Goal: Navigation & Orientation: Find specific page/section

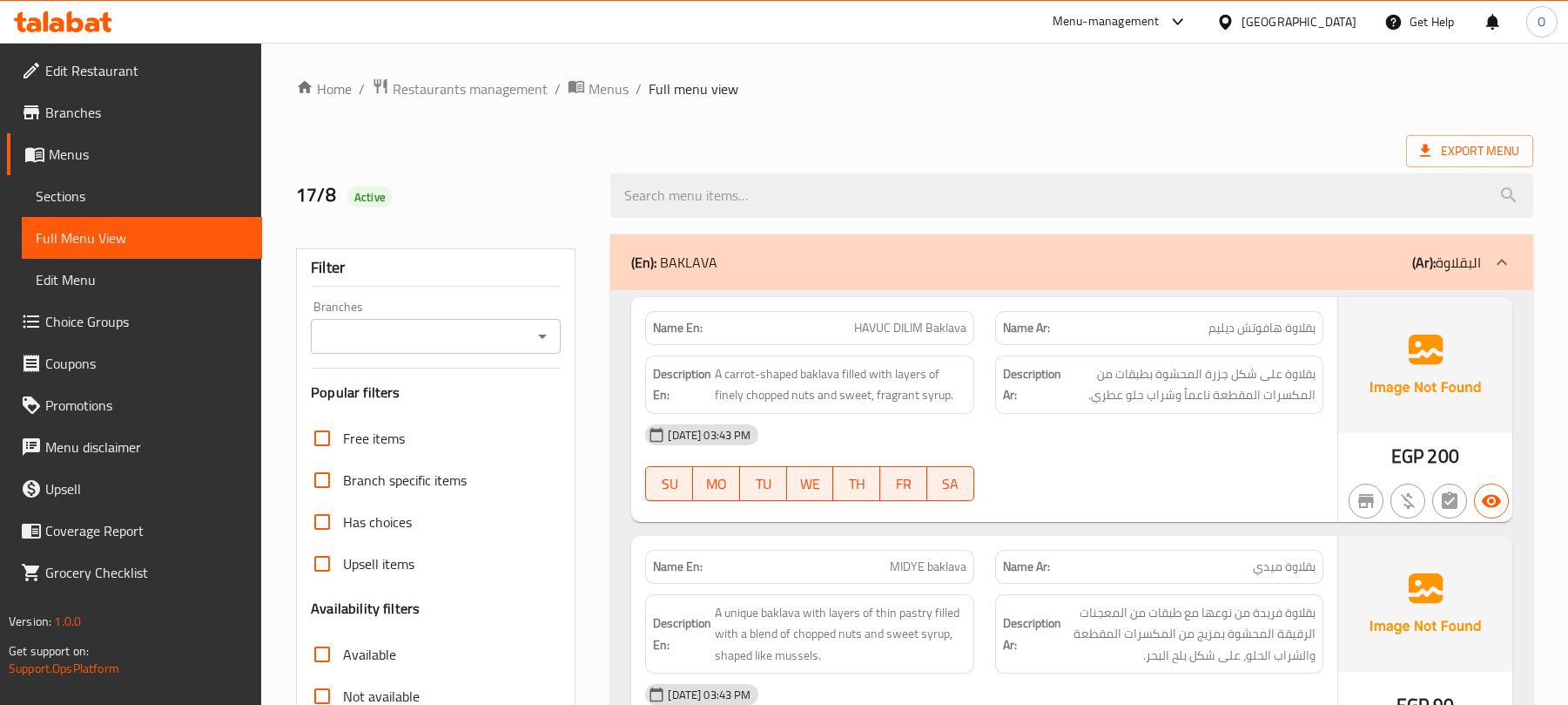
scroll to position [4543, 0]
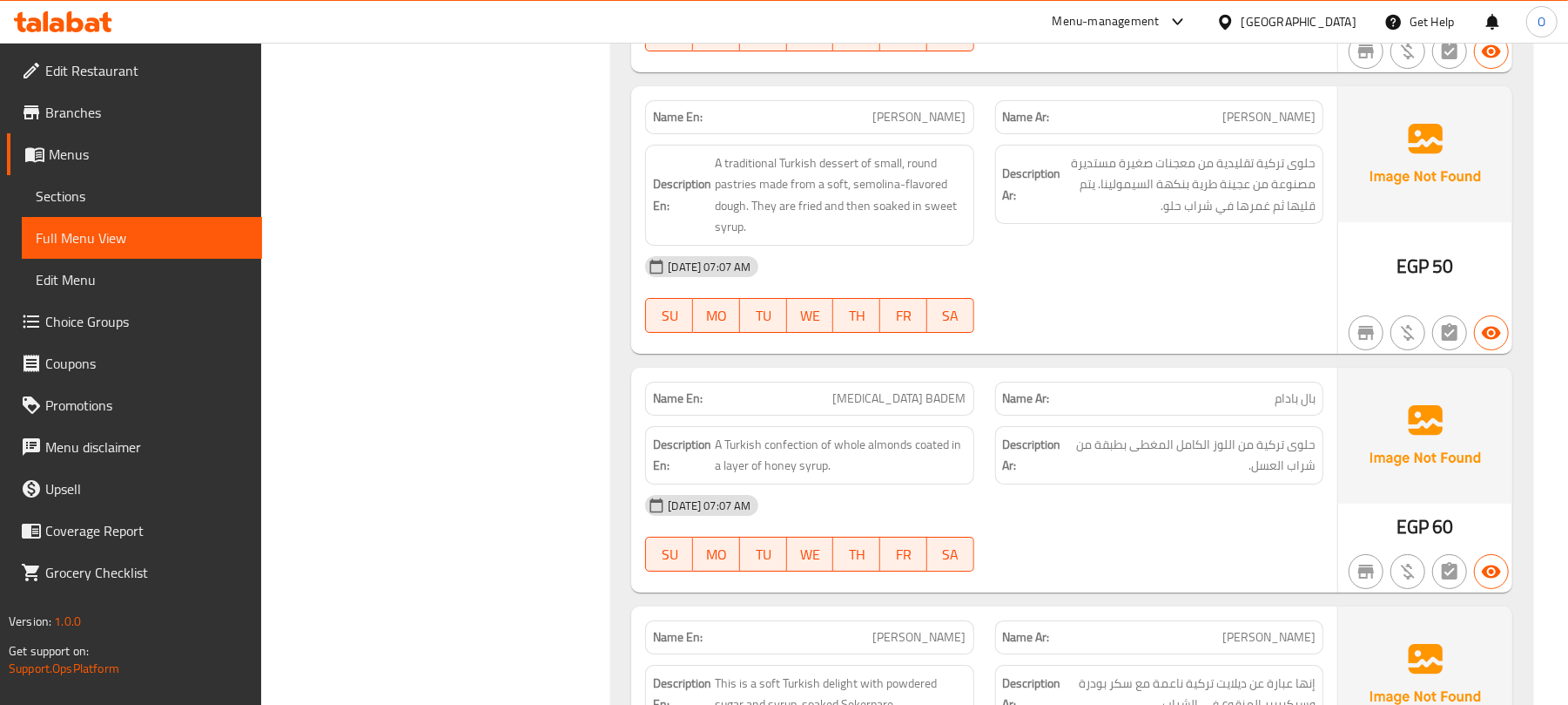
click at [1331, 21] on div "[GEOGRAPHIC_DATA]" at bounding box center [1299, 22] width 115 height 19
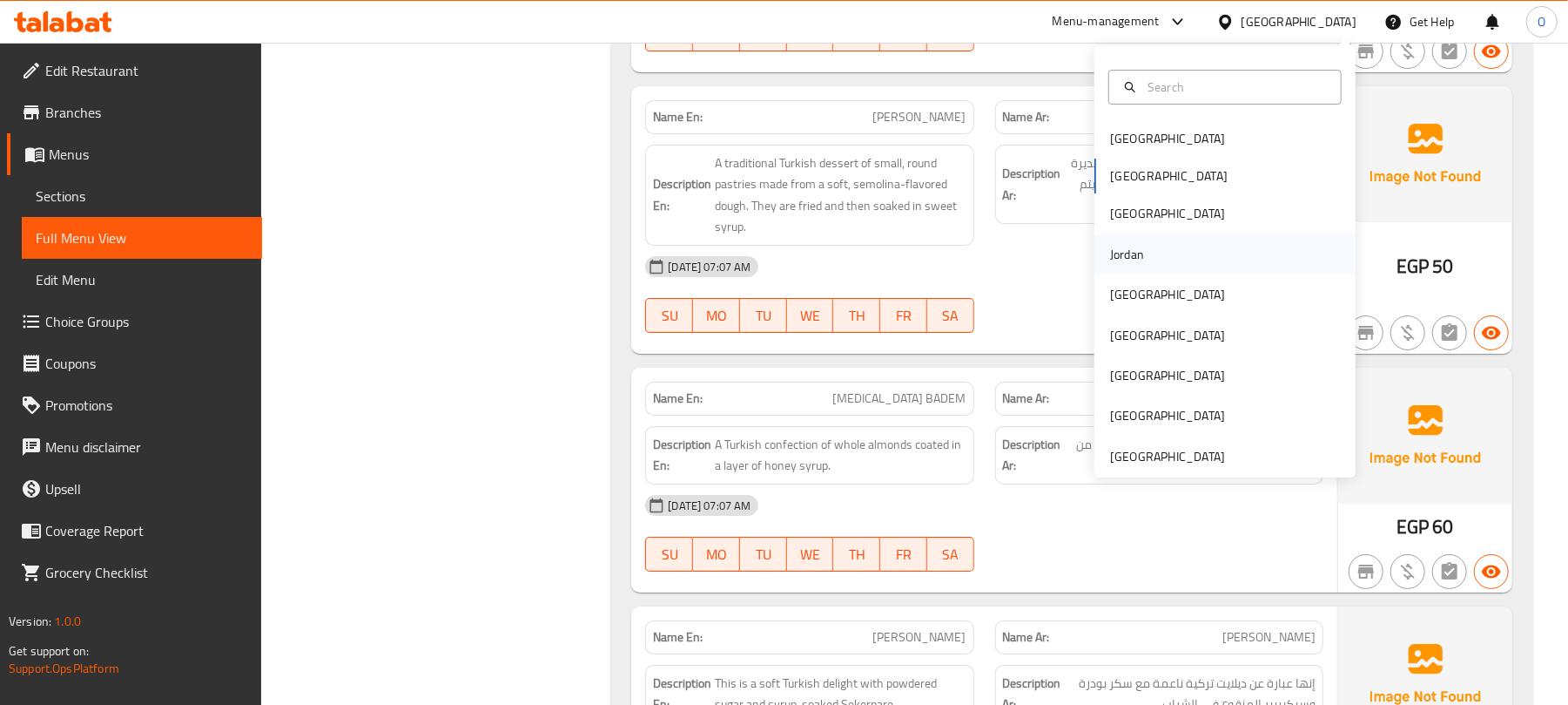
click at [1130, 254] on div "Jordan" at bounding box center [1127, 255] width 62 height 40
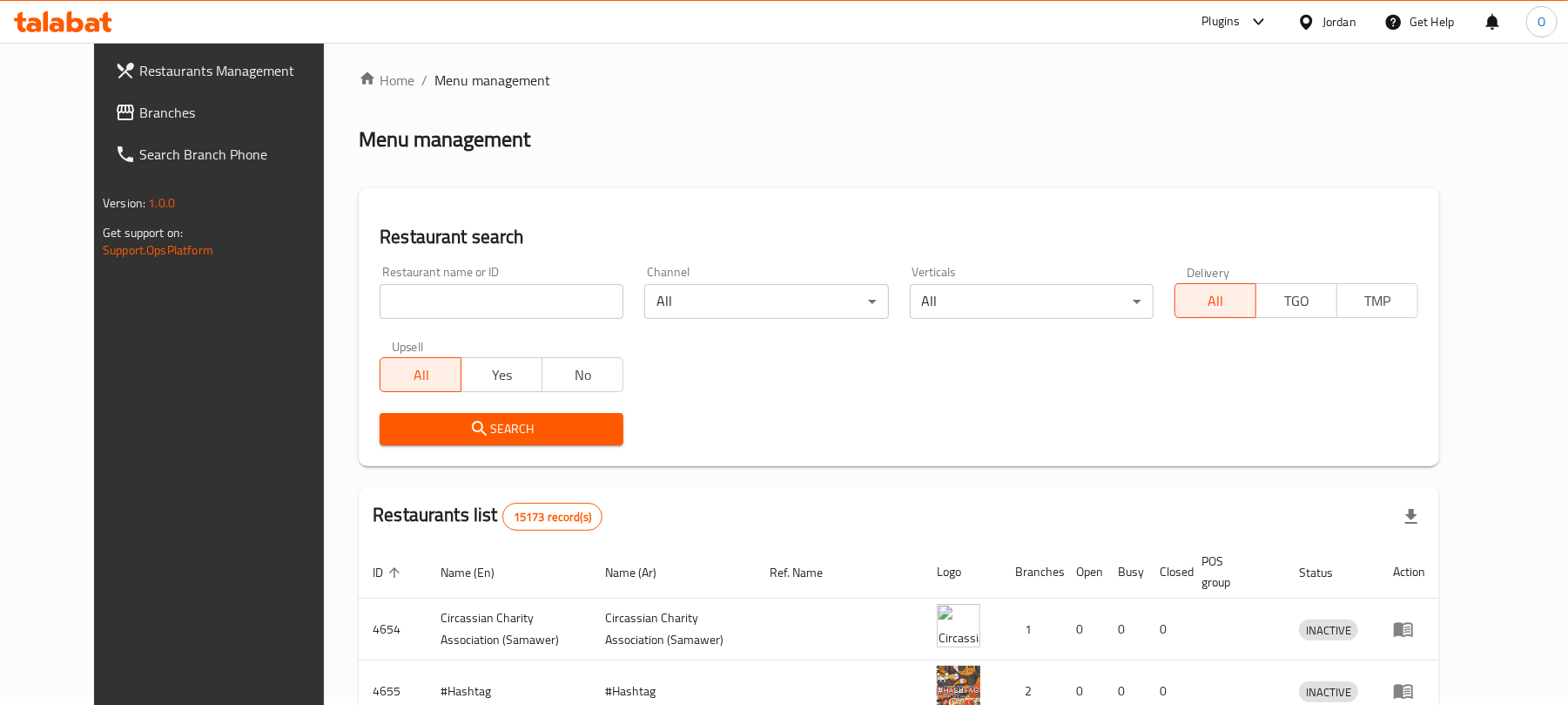
scroll to position [614, 0]
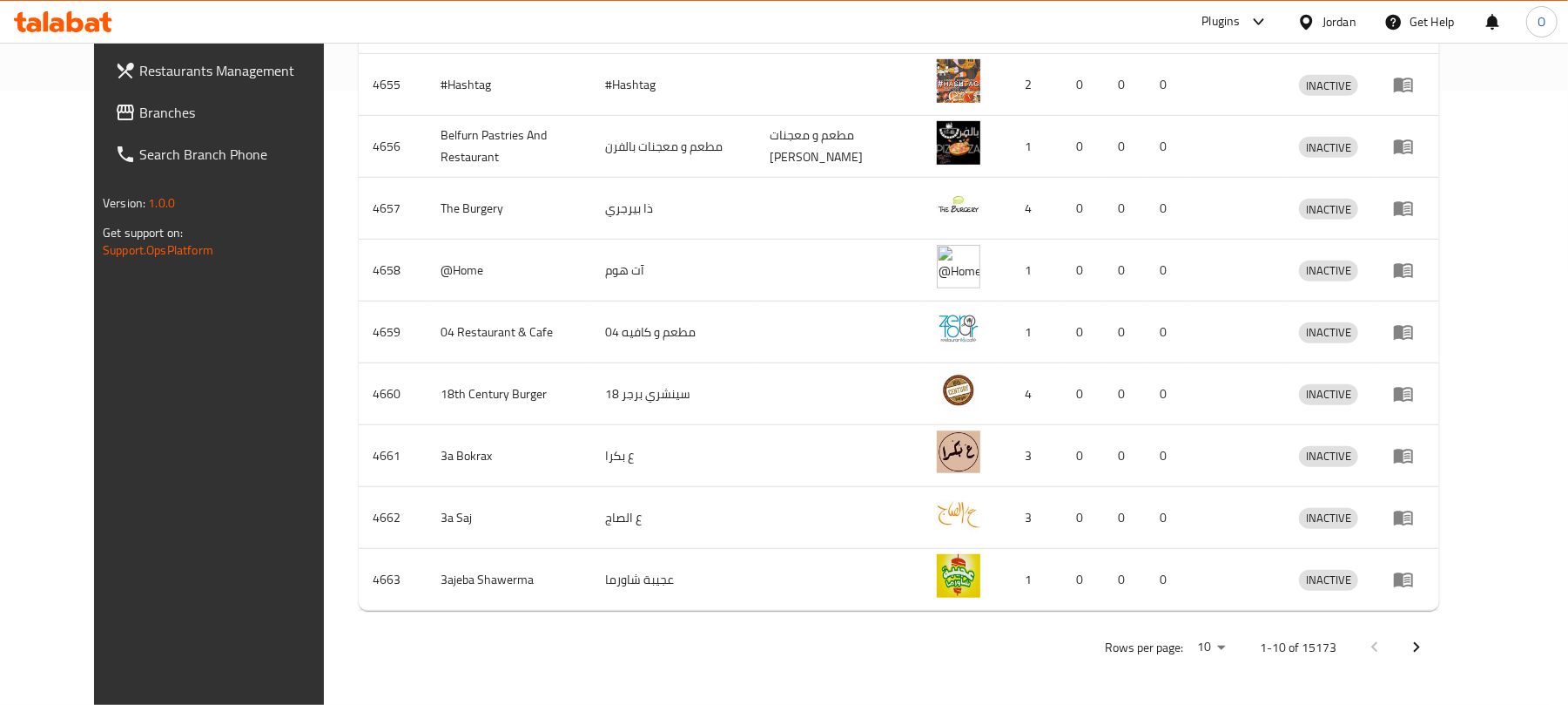
click at [698, 210] on div "Home / Menu management Menu management Restaurant search Restaurant name or ID …" at bounding box center [898, 66] width 1081 height 1207
click at [140, 102] on span "Branches" at bounding box center [241, 113] width 203 height 21
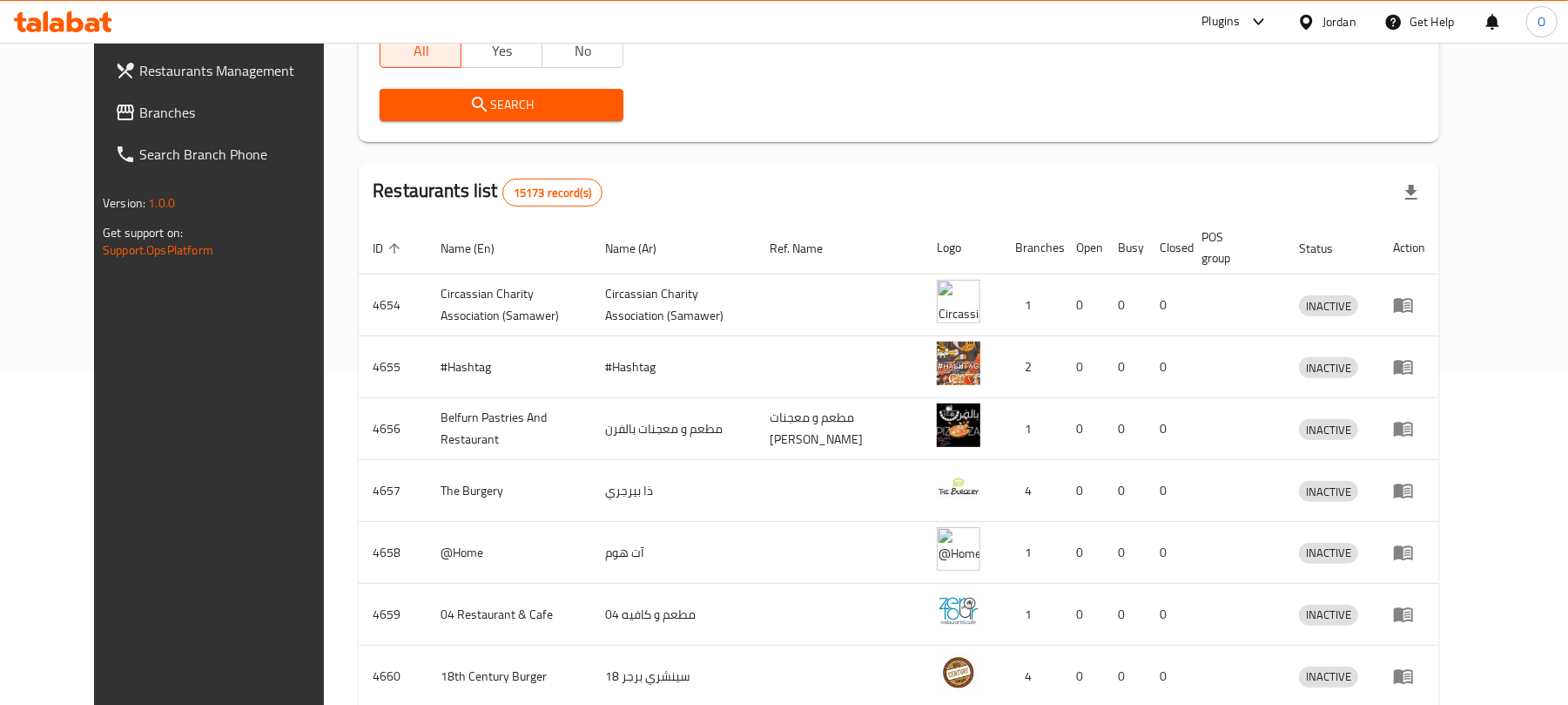
scroll to position [0, 0]
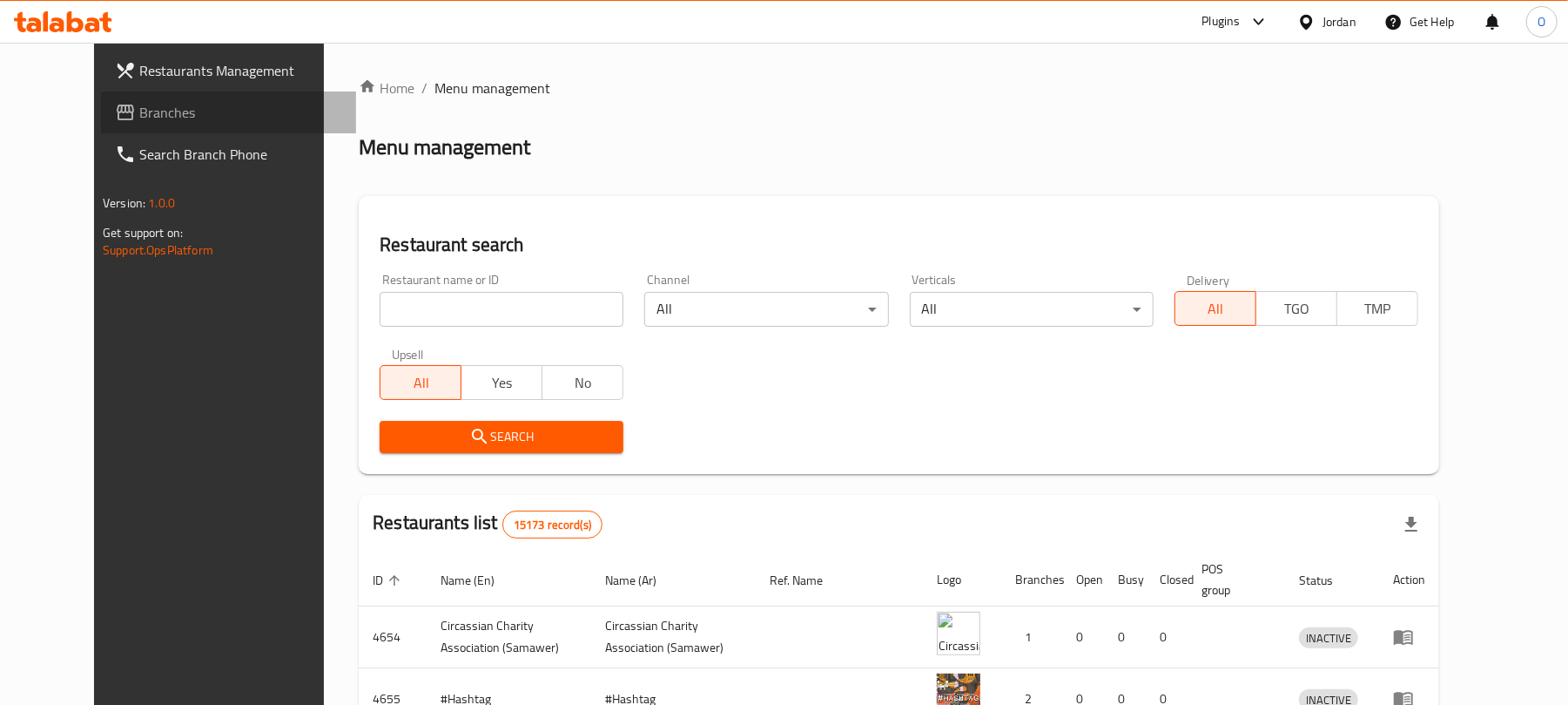
click at [140, 102] on span "Branches" at bounding box center [241, 113] width 203 height 21
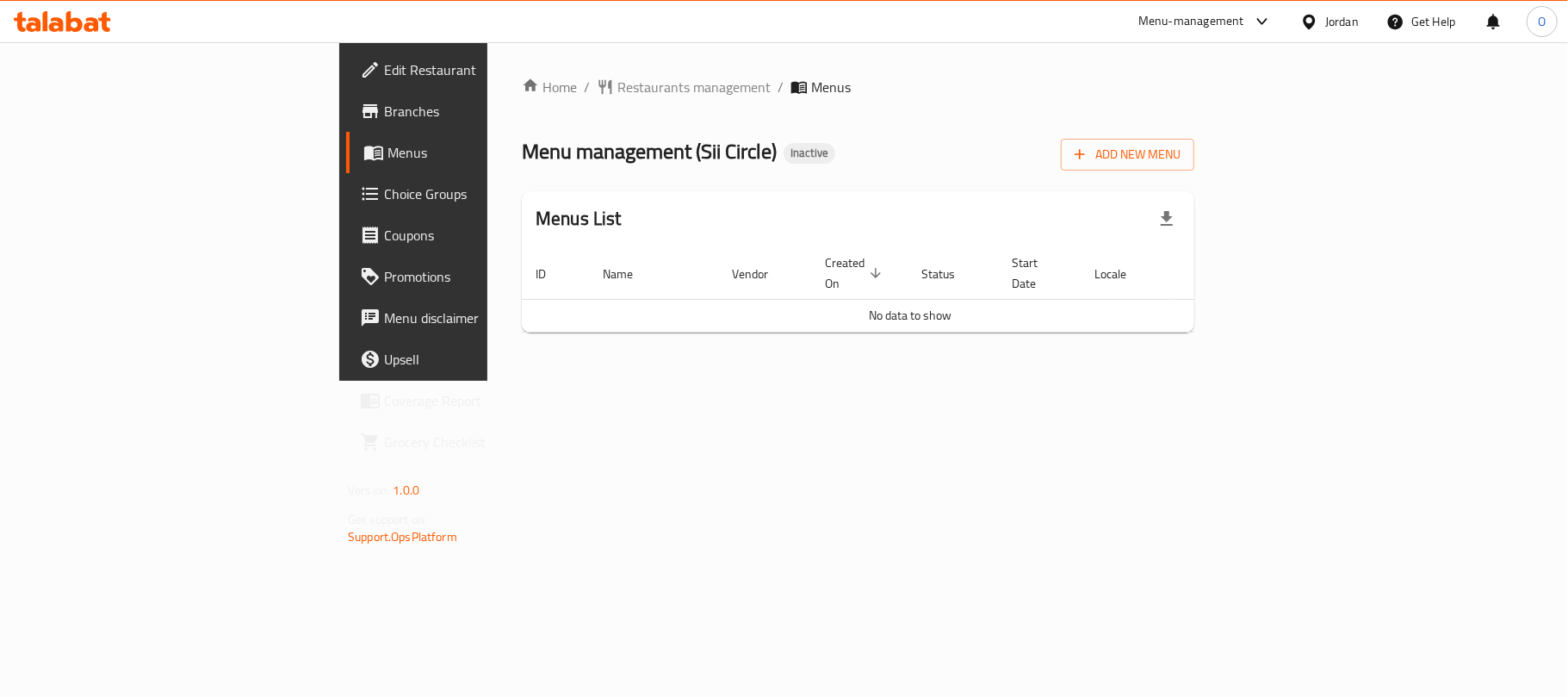
click at [346, 122] on link "Branches" at bounding box center [473, 111] width 254 height 41
